Goal: Information Seeking & Learning: Check status

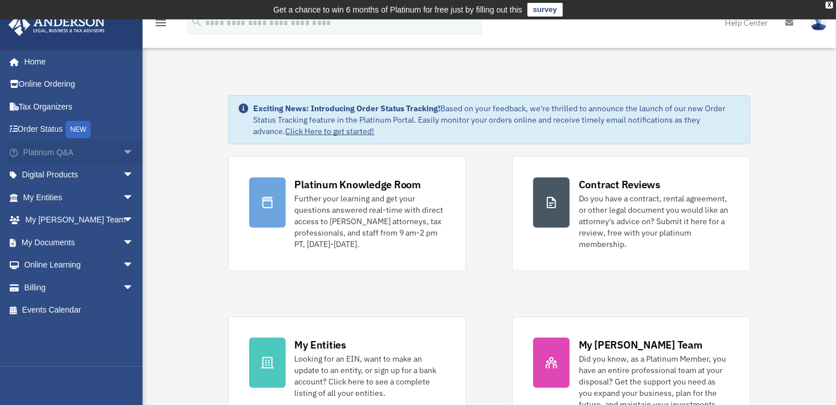
click at [56, 153] on link "Platinum Q&A arrow_drop_down" at bounding box center [79, 152] width 143 height 23
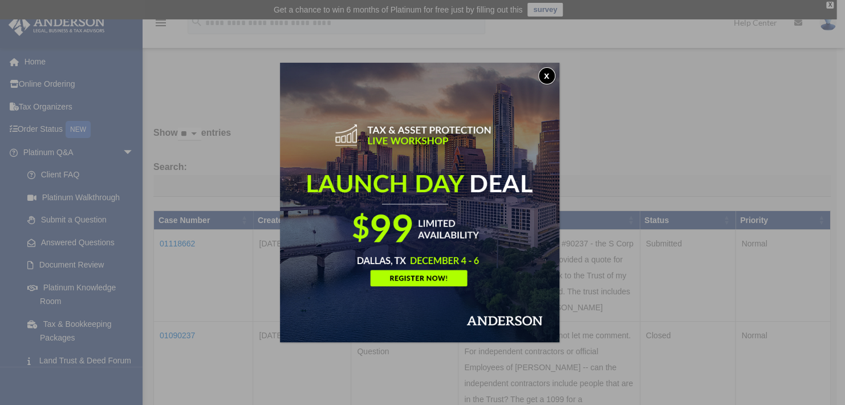
click at [552, 74] on button "x" at bounding box center [547, 75] width 17 height 17
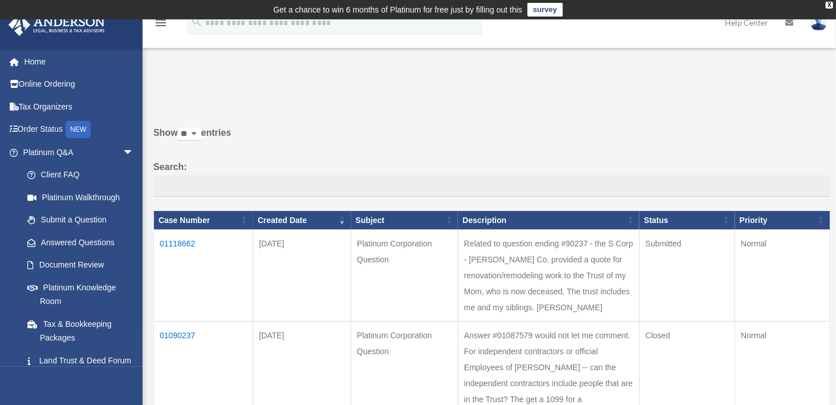
click at [179, 240] on td "01118662" at bounding box center [203, 276] width 99 height 92
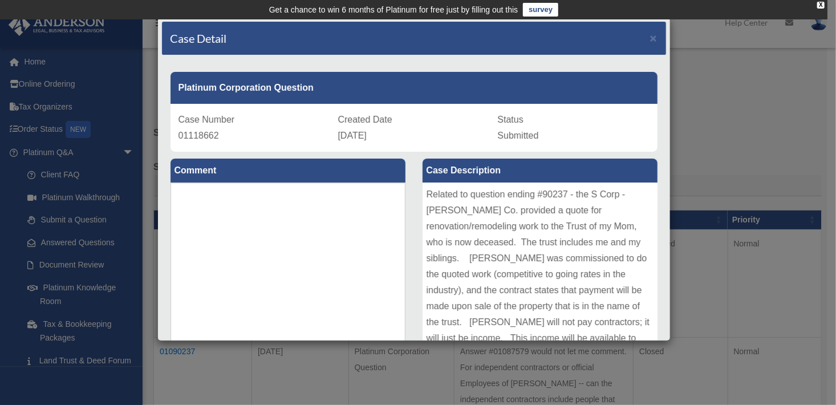
drag, startPoint x: 671, startPoint y: 135, endPoint x: 680, endPoint y: 191, distance: 56.6
click at [680, 191] on div "Case Detail × Platinum Corporation Question Case Number 01118662 Created Date […" at bounding box center [418, 202] width 836 height 405
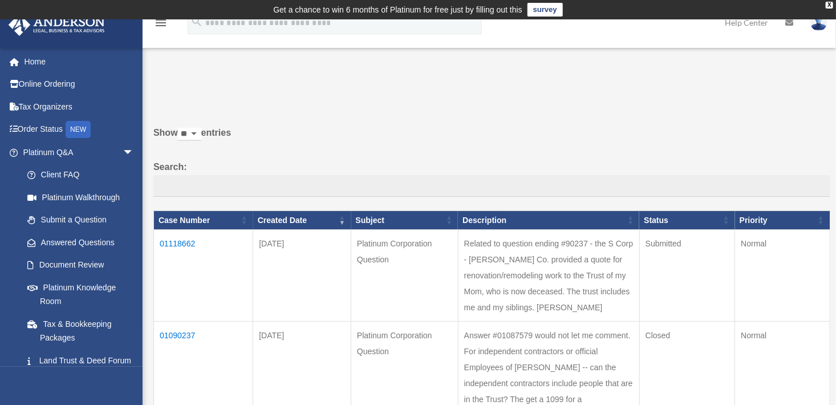
click at [816, 24] on img at bounding box center [819, 22] width 17 height 17
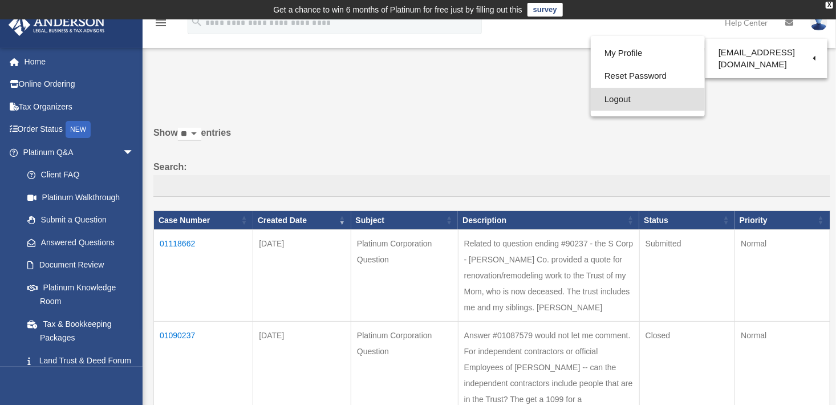
click at [625, 100] on link "Logout" at bounding box center [648, 99] width 114 height 23
